Goal: Entertainment & Leisure: Consume media (video, audio)

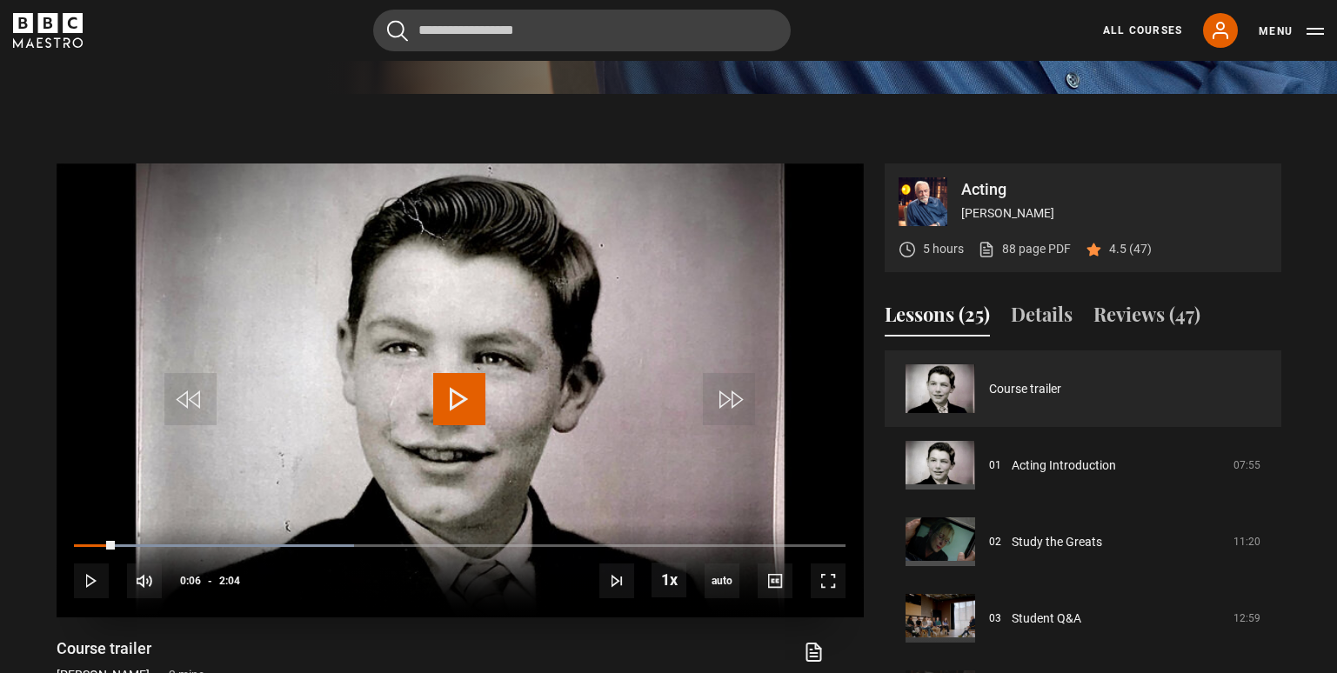
scroll to position [696, 0]
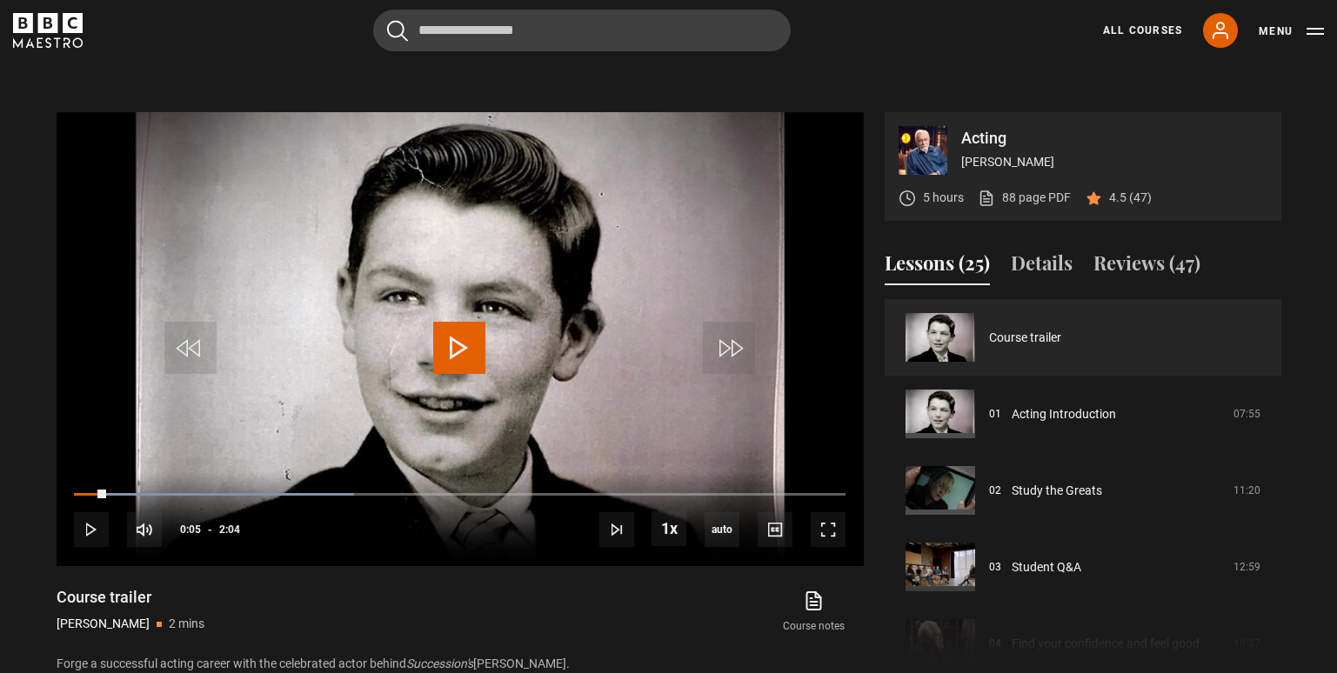
drag, startPoint x: 106, startPoint y: 493, endPoint x: 46, endPoint y: 485, distance: 60.5
click at [41, 488] on section "Acting [PERSON_NAME] 5 hours 88 page PDF (opens in new tab) 4.5 (47) Video Play…" at bounding box center [668, 377] width 1337 height 668
click at [90, 528] on span "Video Player" at bounding box center [91, 529] width 35 height 35
drag, startPoint x: 205, startPoint y: 493, endPoint x: 66, endPoint y: 503, distance: 139.5
click at [66, 503] on div "10s Skip Back 10 seconds Play 10s Skip Forward 10 seconds Loaded : 60.48% 0:00 …" at bounding box center [460, 519] width 807 height 97
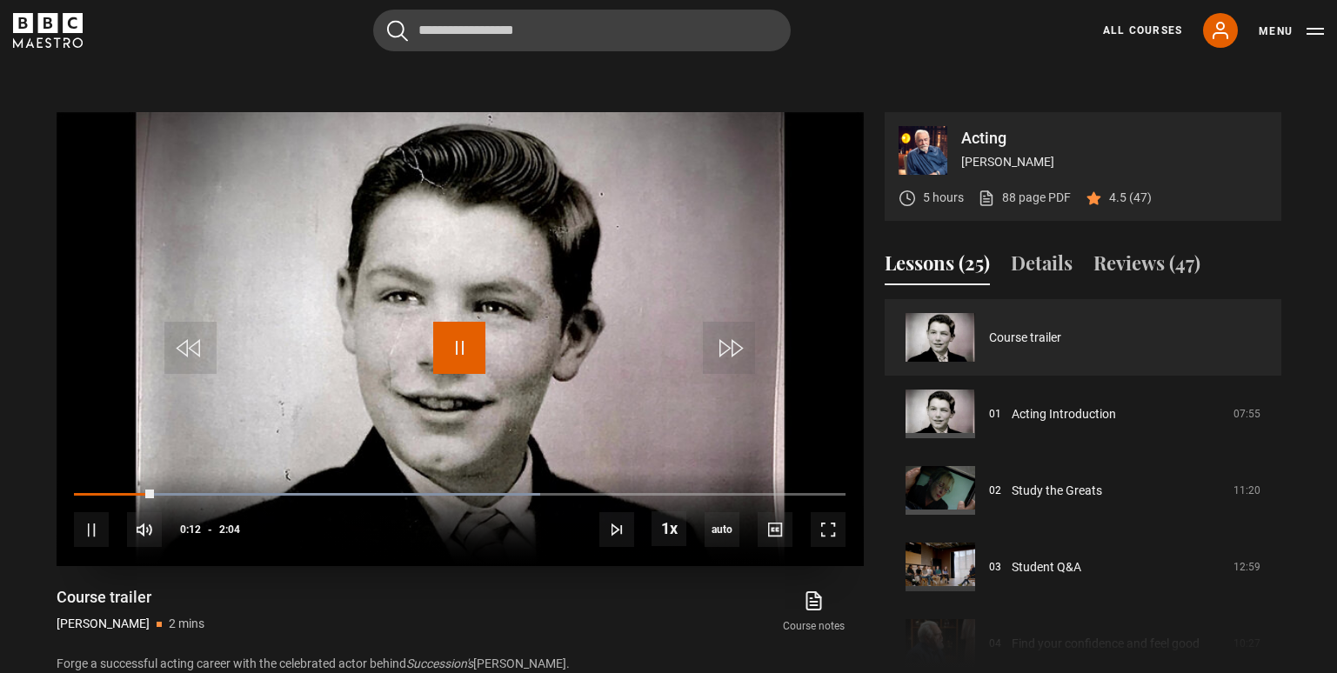
click at [458, 346] on span "Video Player" at bounding box center [459, 348] width 52 height 52
click at [466, 351] on span "Video Player" at bounding box center [459, 348] width 52 height 52
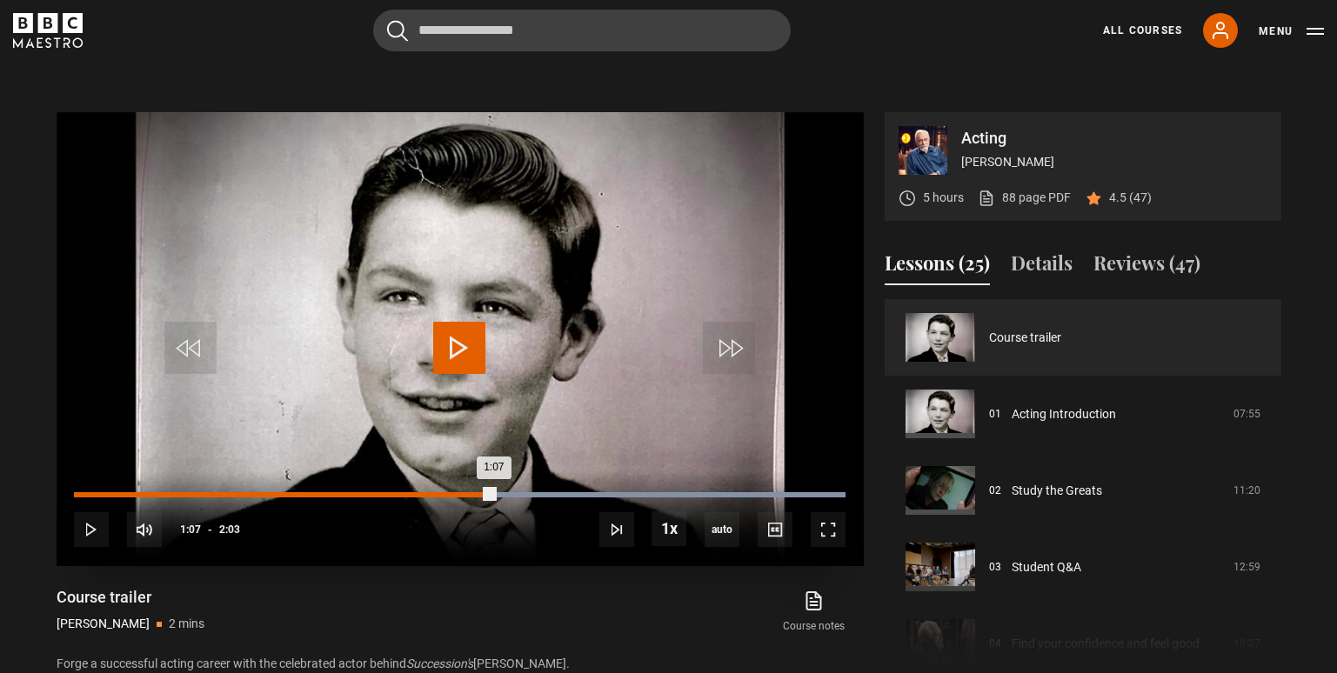
drag, startPoint x: 493, startPoint y: 497, endPoint x: 463, endPoint y: 503, distance: 31.0
click at [463, 503] on div "Loaded : 100.00% 1:02 1:07" at bounding box center [459, 503] width 771 height 3
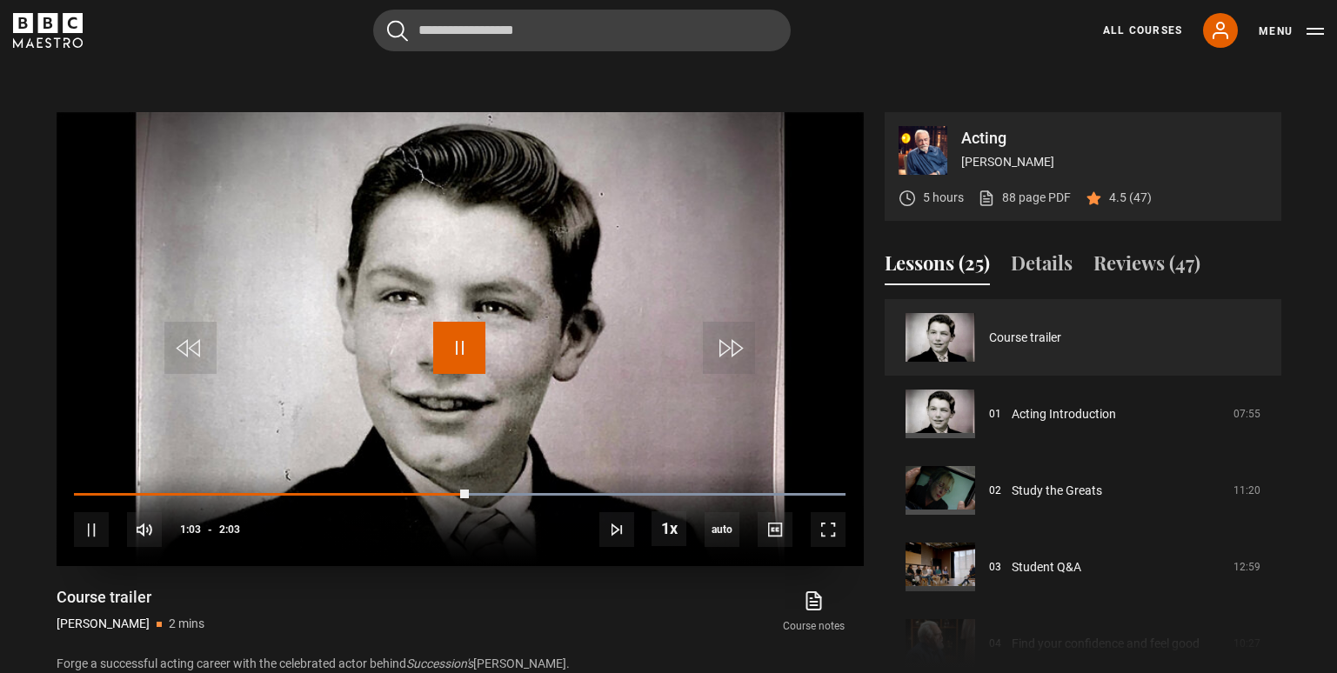
click at [464, 351] on span "Video Player" at bounding box center [459, 348] width 52 height 52
click at [454, 350] on span "Video Player" at bounding box center [459, 348] width 52 height 52
click at [460, 340] on span "Video Player" at bounding box center [459, 348] width 52 height 52
click at [456, 350] on span "Video Player" at bounding box center [459, 348] width 52 height 52
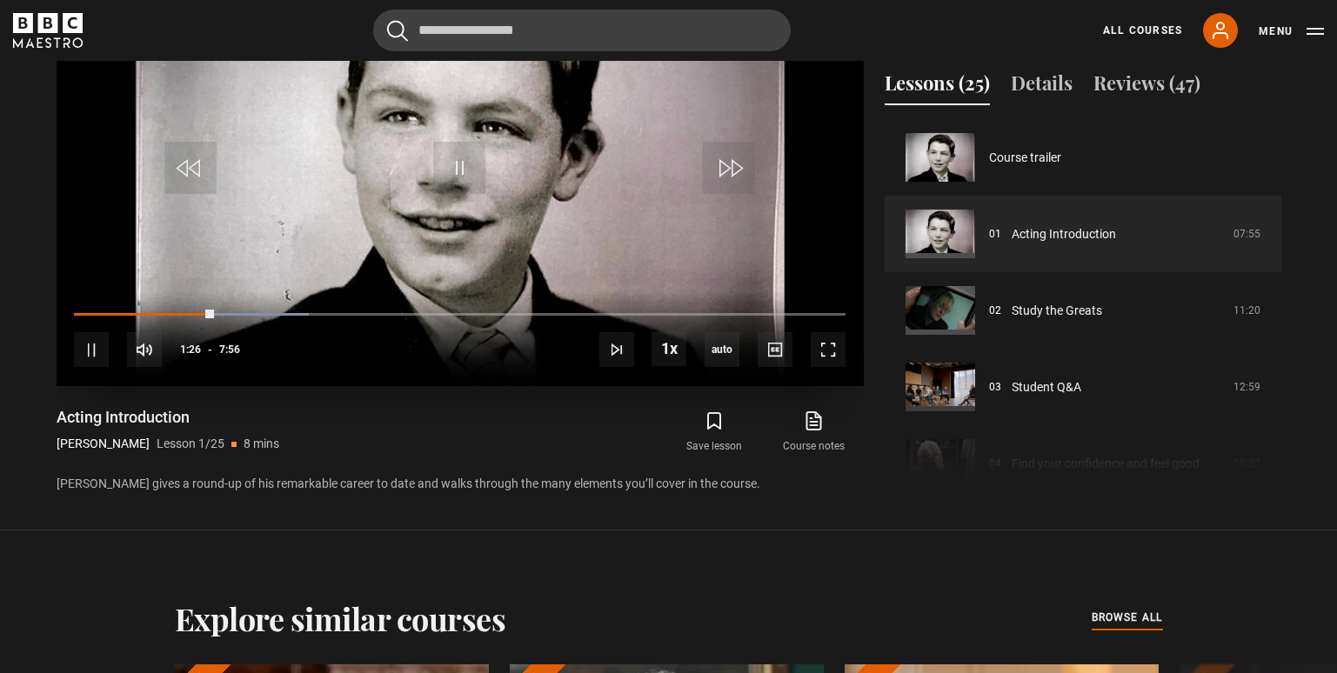
scroll to position [702, 0]
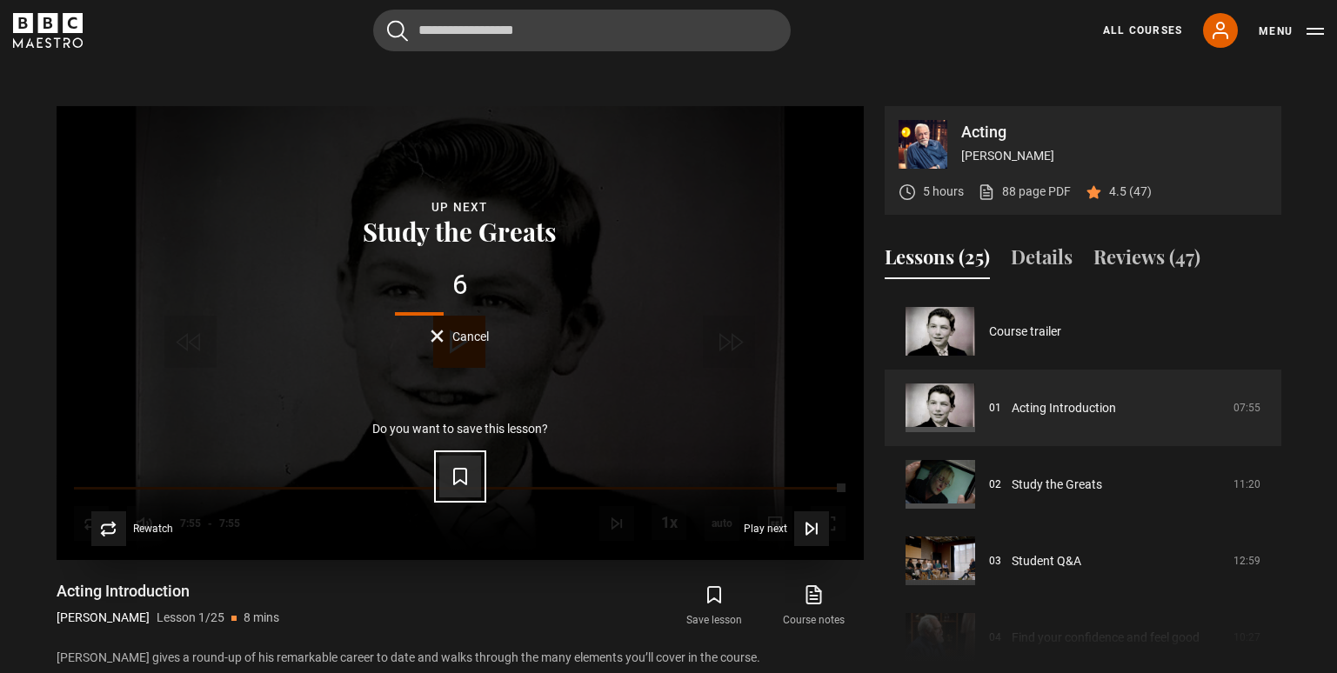
click at [461, 478] on icon "Video Player" at bounding box center [460, 476] width 21 height 21
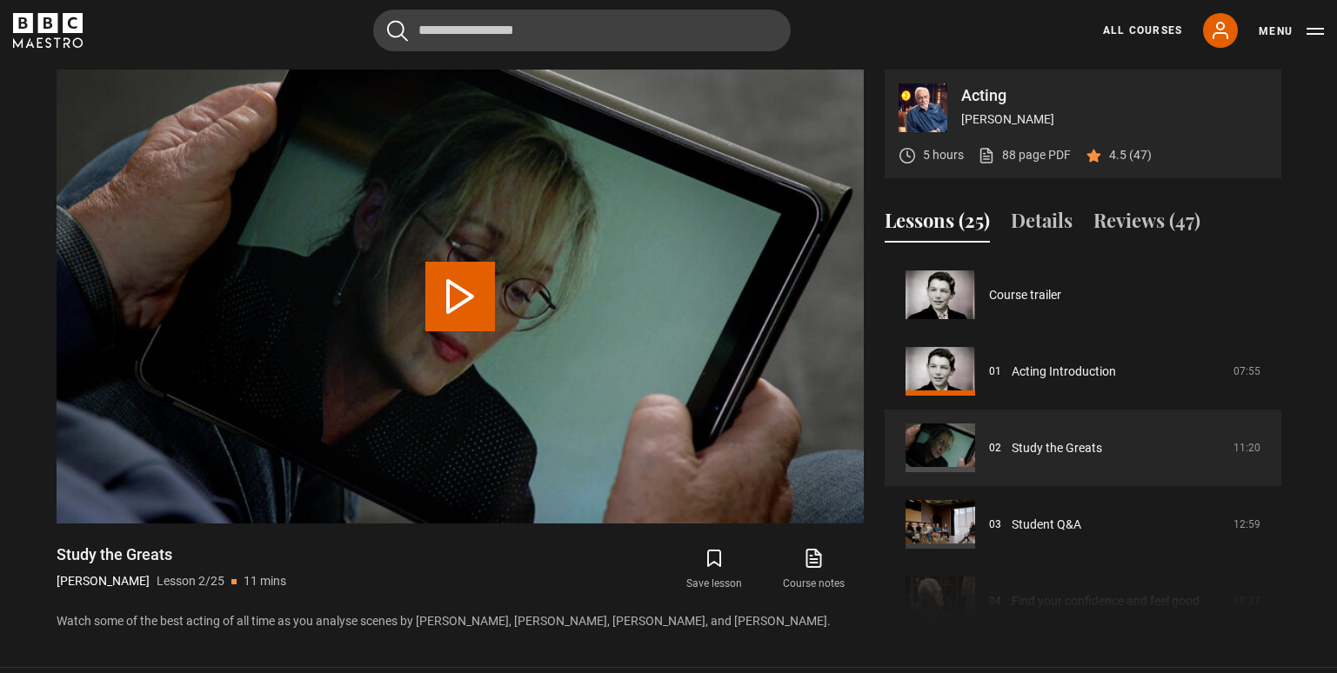
scroll to position [77, 0]
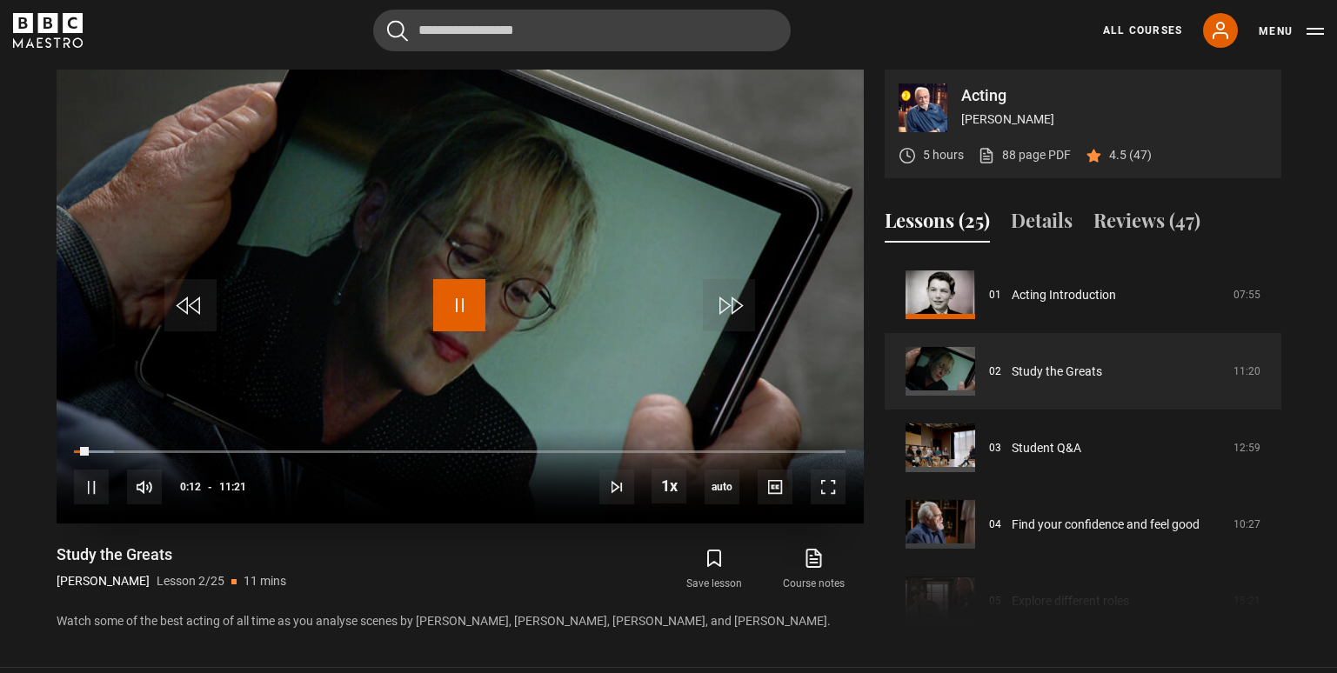
click at [466, 312] on span "Video Player" at bounding box center [459, 305] width 52 height 52
click at [461, 331] on span "Video Player" at bounding box center [459, 305] width 52 height 52
click at [458, 311] on span "Video Player" at bounding box center [459, 305] width 52 height 52
click at [442, 305] on span "Video Player" at bounding box center [459, 305] width 52 height 52
click at [456, 311] on span "Video Player" at bounding box center [459, 305] width 52 height 52
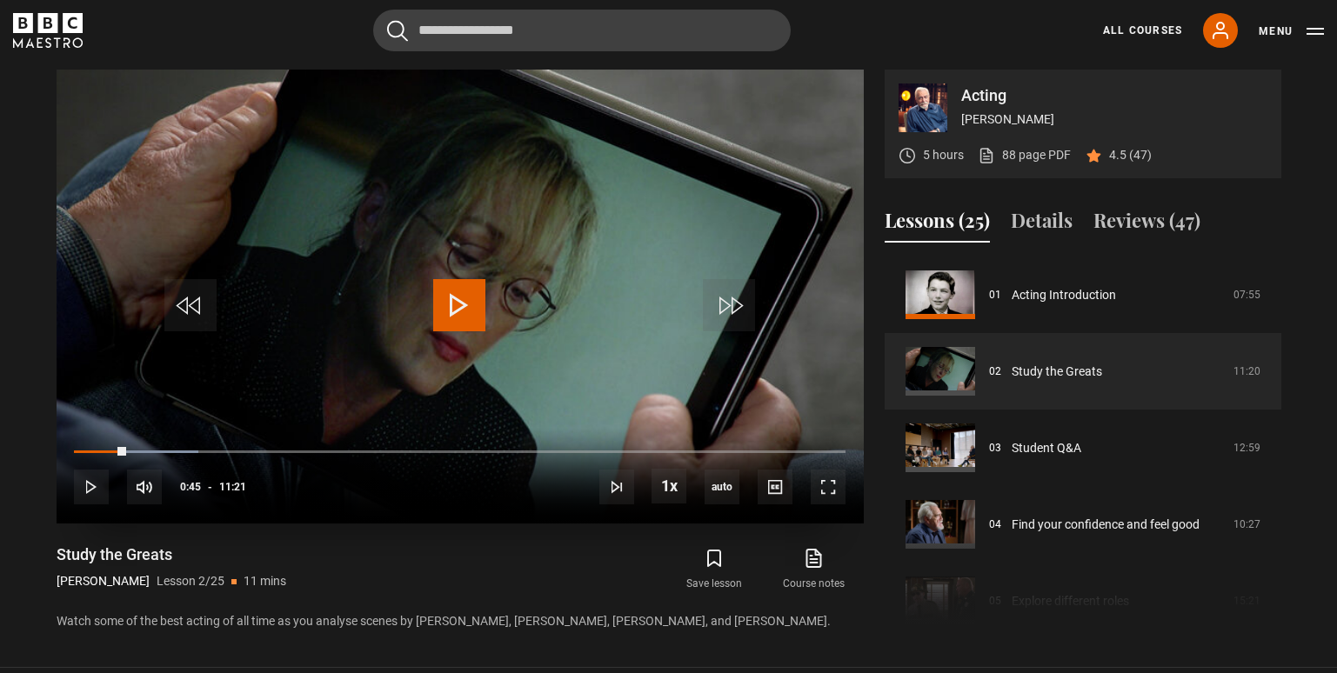
click at [455, 310] on span "Video Player" at bounding box center [459, 305] width 52 height 52
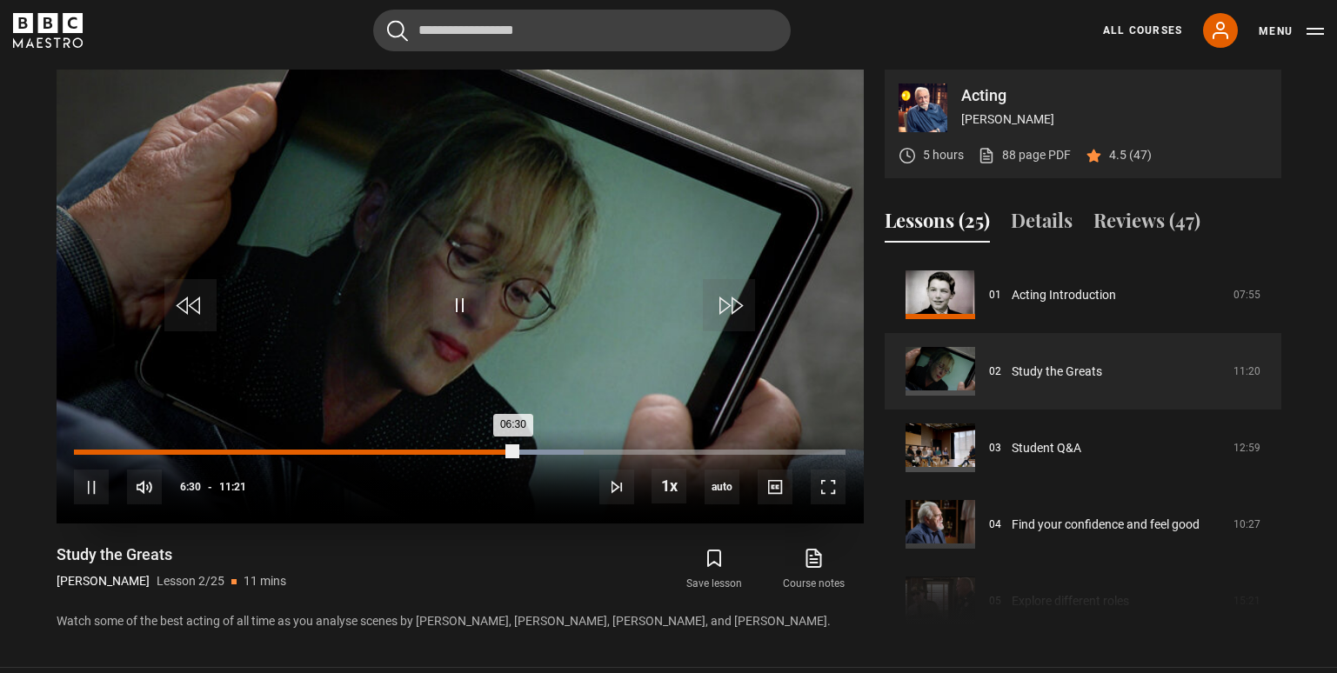
click at [477, 453] on div "Loaded : 66.08% 05:55 06:30" at bounding box center [459, 452] width 771 height 5
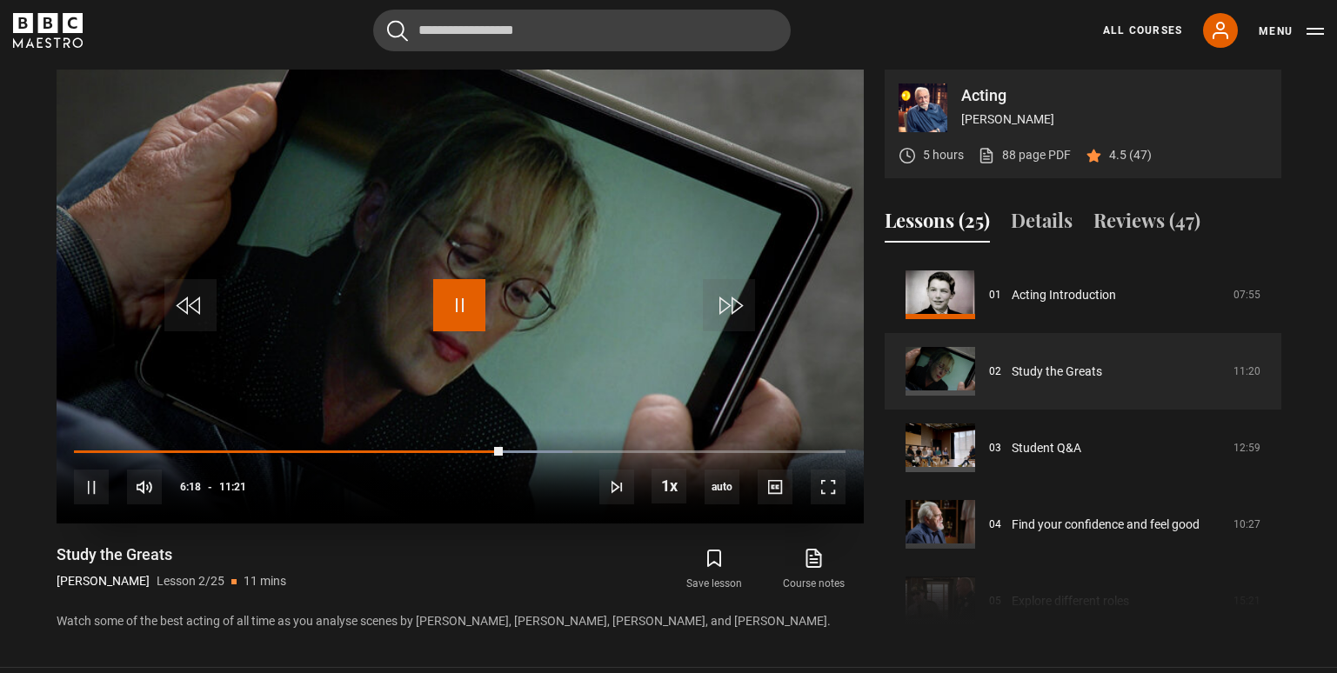
click at [453, 313] on span "Video Player" at bounding box center [459, 305] width 52 height 52
click at [460, 304] on span "Video Player" at bounding box center [459, 305] width 52 height 52
click at [458, 315] on span "Video Player" at bounding box center [459, 305] width 52 height 52
click at [449, 304] on span "Video Player" at bounding box center [459, 305] width 52 height 52
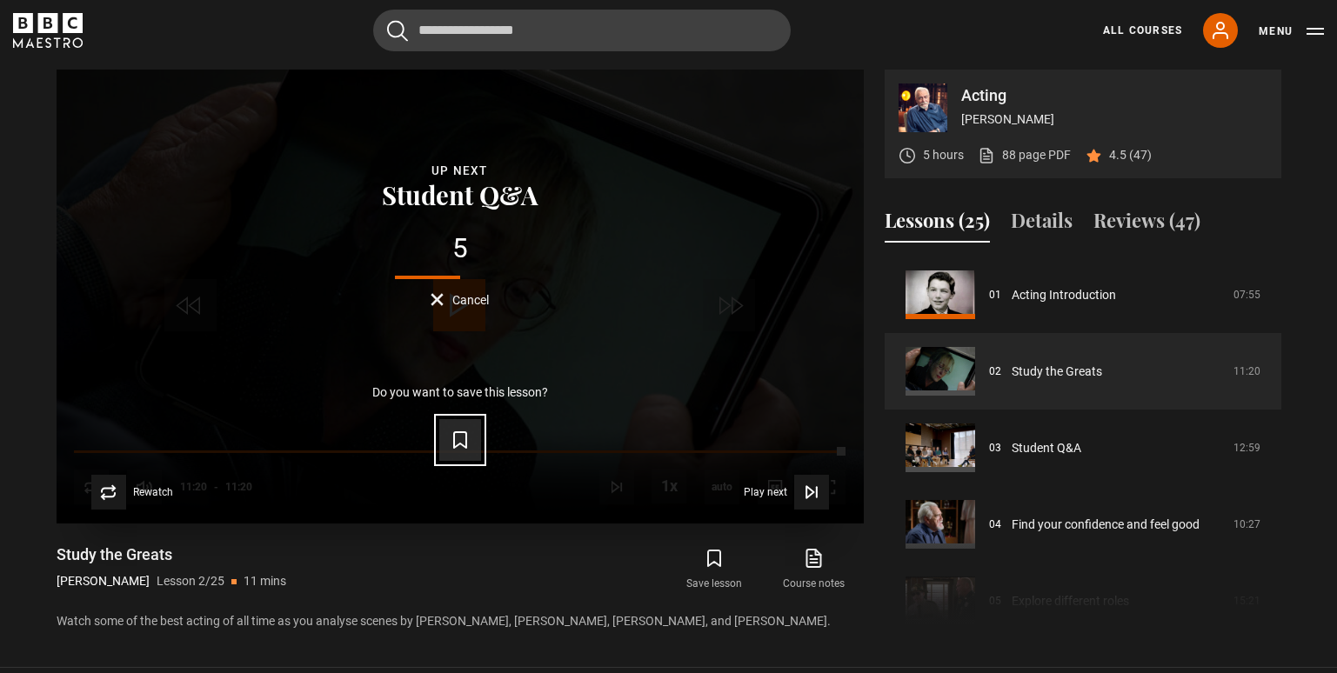
click at [460, 438] on icon "Video Player" at bounding box center [460, 440] width 21 height 21
click at [810, 487] on icon "Video Player" at bounding box center [811, 492] width 17 height 17
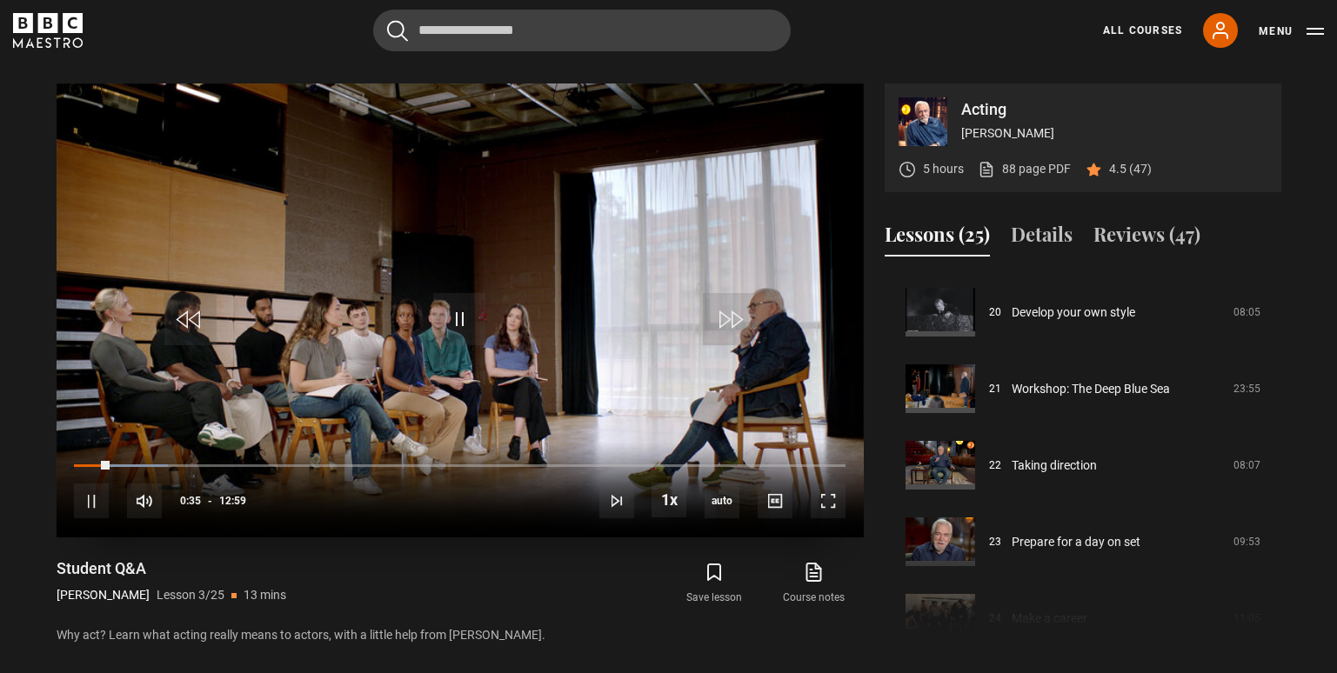
scroll to position [739, 0]
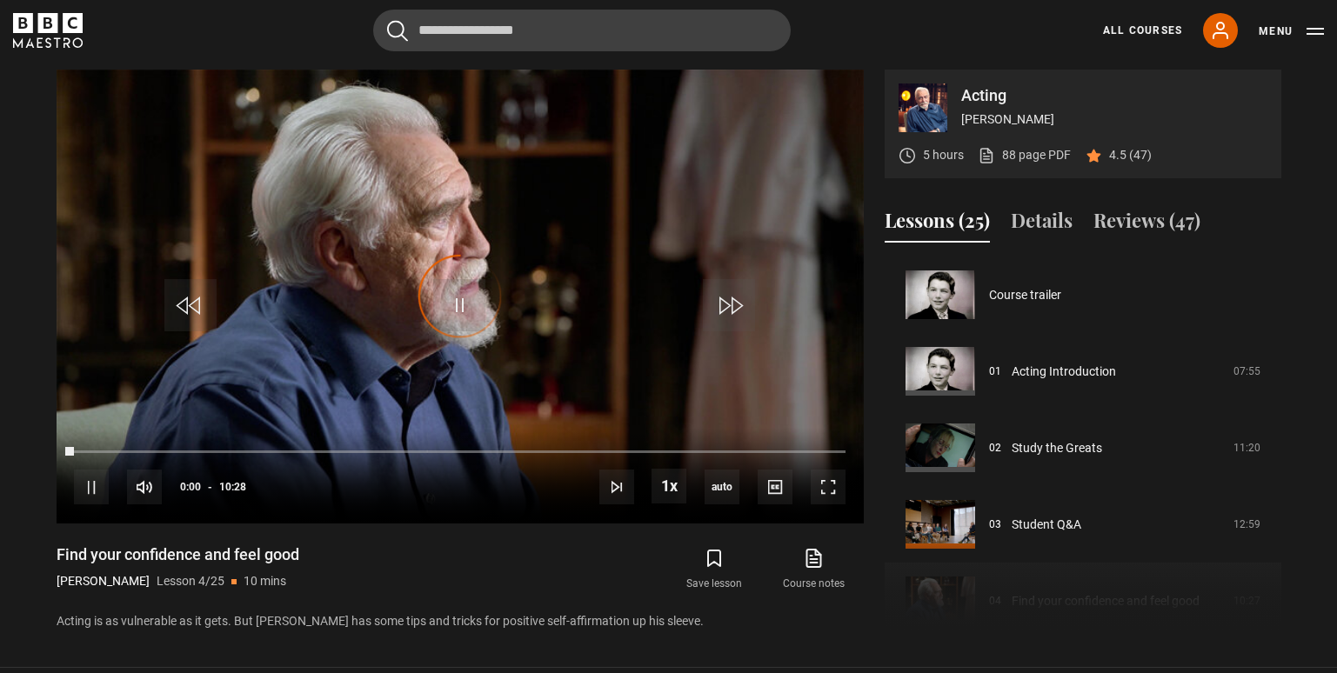
scroll to position [230, 0]
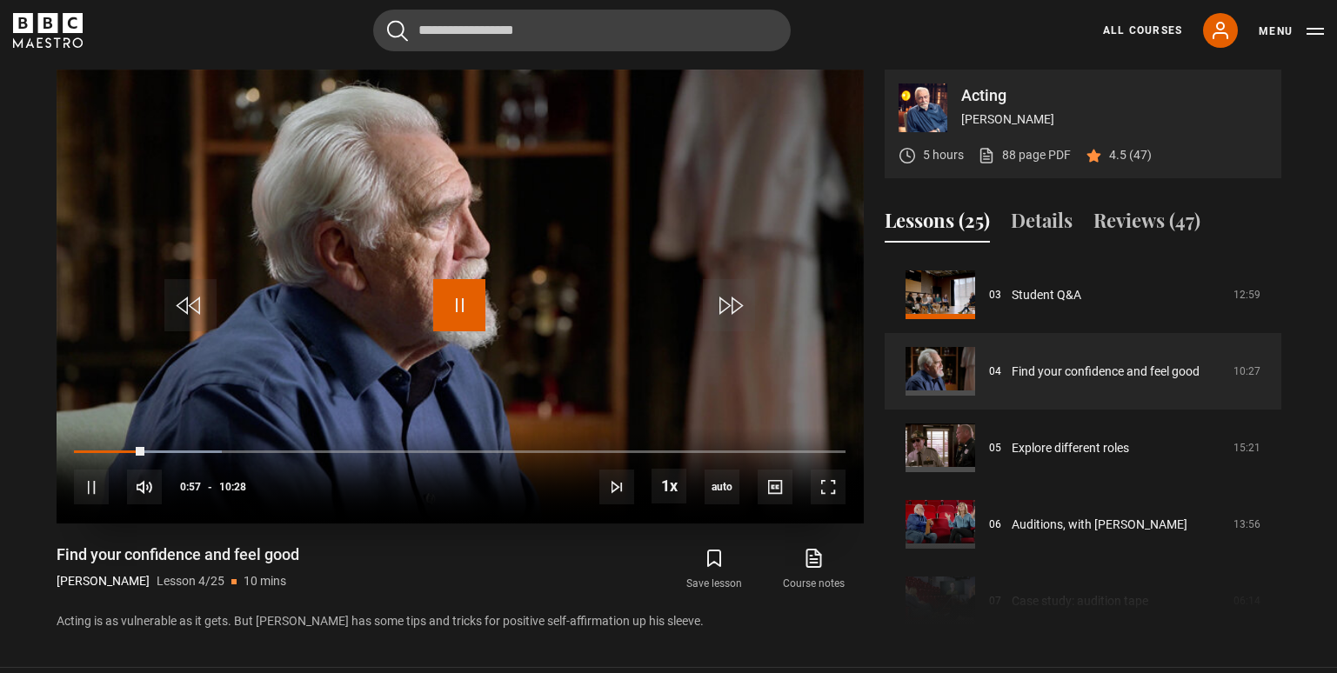
drag, startPoint x: 458, startPoint y: 314, endPoint x: 506, endPoint y: 325, distance: 49.2
click at [458, 314] on span "Video Player" at bounding box center [459, 305] width 52 height 52
